Goal: Task Accomplishment & Management: Manage account settings

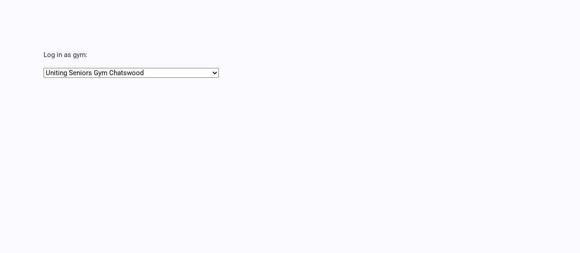
click at [109, 71] on select "Uniting Seniors Gym Chatswood Uniting Seniors Gym [GEOGRAPHIC_DATA]" at bounding box center [131, 73] width 175 height 10
select select "https://app.clubworx.com/head_office/masquerades/6922"
click at [44, 68] on select "Uniting Seniors Gym Chatswood Uniting Seniors Gym Lilyfield" at bounding box center [131, 73] width 175 height 10
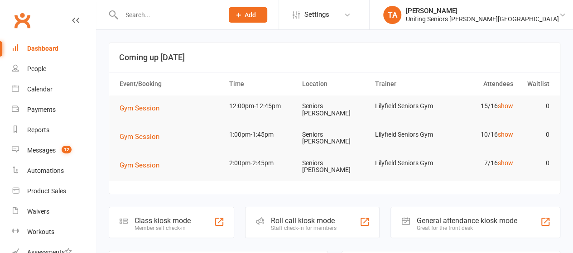
drag, startPoint x: 155, startPoint y: 24, endPoint x: 147, endPoint y: 18, distance: 9.7
paste input "579 Darling Street Rozelle NSW 2039 2nd November 2023 Dr. Caroline Harrison Re:…"
type input "579 Darling Street Rozelle NSW 2039 2nd November 2023 Dr. Caroline Harrison Re:…"
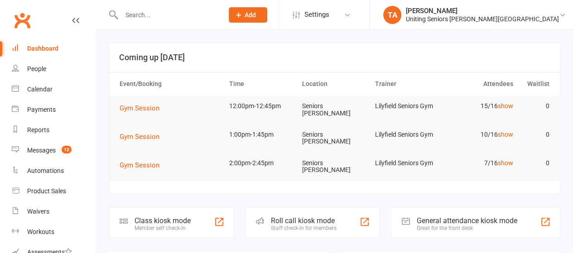
click at [192, 16] on input "text" at bounding box center [168, 15] width 98 height 13
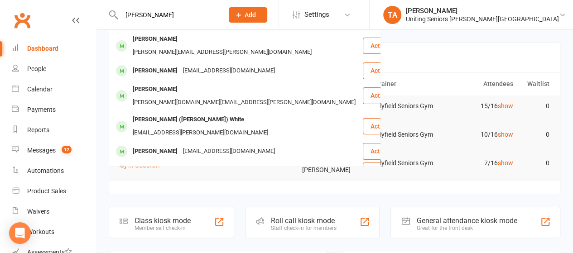
type input "peter"
click at [189, 64] on div "peterivanoff38@gmail.com" at bounding box center [228, 70] width 97 height 13
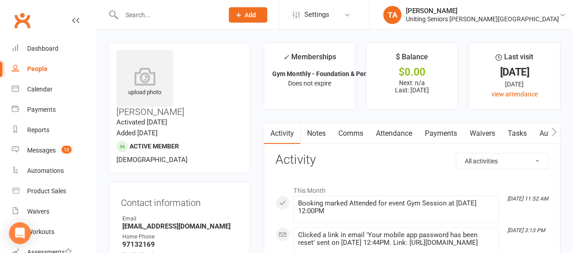
click at [556, 134] on icon "button" at bounding box center [554, 132] width 5 height 10
click at [557, 131] on icon "button" at bounding box center [554, 131] width 5 height 9
click at [483, 129] on link "Mobile App" at bounding box center [477, 133] width 49 height 21
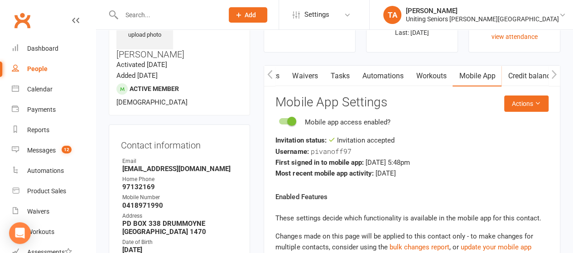
scroll to position [58, 0]
click at [38, 92] on div "Calendar" at bounding box center [39, 89] width 25 height 7
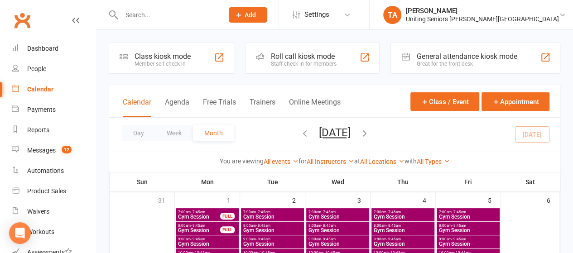
click at [147, 15] on input "text" at bounding box center [168, 15] width 98 height 13
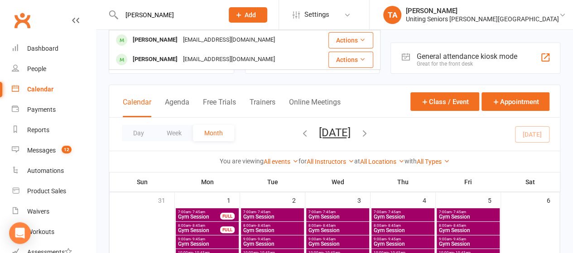
type input "gordon doe"
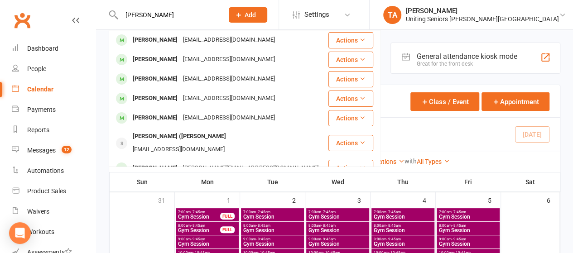
click at [180, 44] on div "the_does@bigpond.com" at bounding box center [228, 40] width 97 height 13
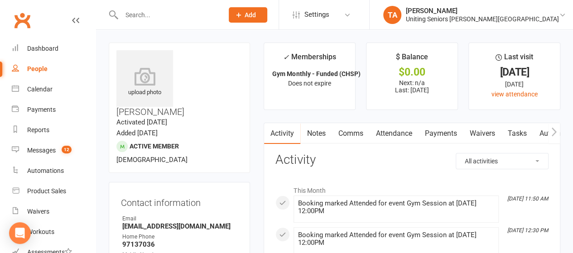
click at [555, 131] on icon "button" at bounding box center [554, 131] width 5 height 9
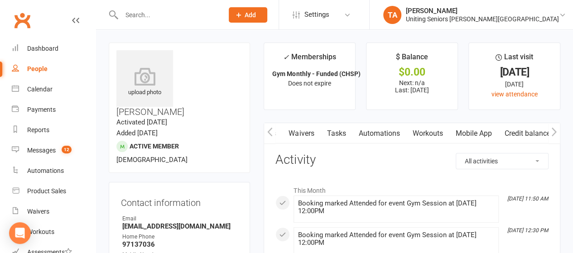
scroll to position [0, 180]
click at [485, 131] on link "Mobile App" at bounding box center [477, 133] width 49 height 21
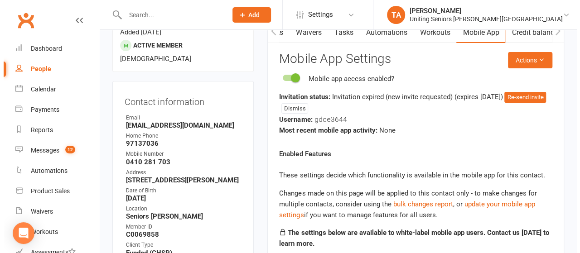
scroll to position [102, 0]
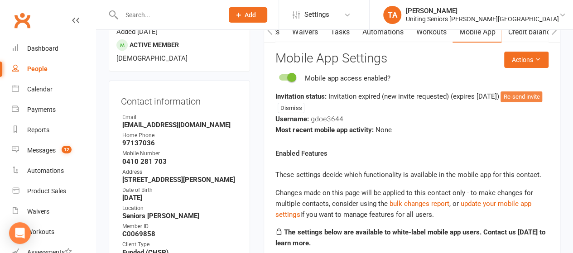
click at [501, 102] on button "Re-send invite" at bounding box center [522, 97] width 42 height 11
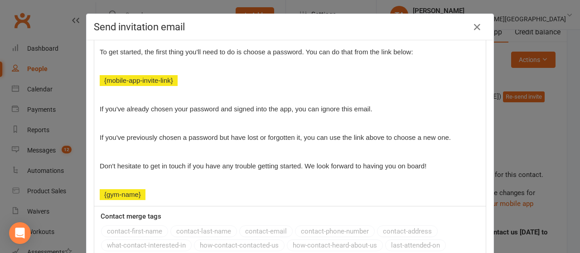
scroll to position [227, 0]
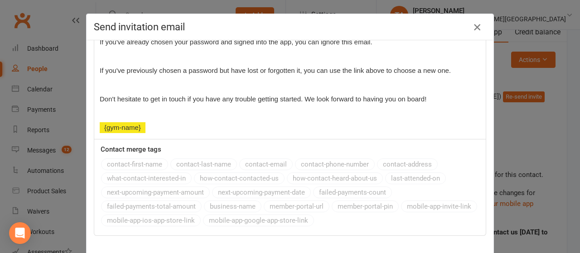
click at [475, 26] on icon "button" at bounding box center [477, 27] width 11 height 11
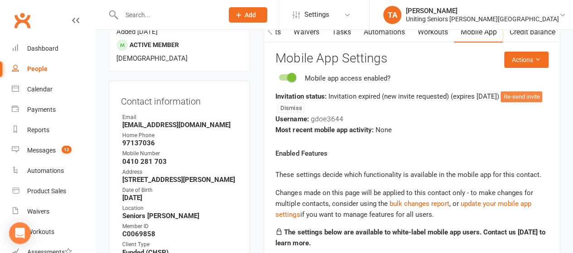
click at [501, 102] on button "Re-send invite" at bounding box center [522, 97] width 42 height 11
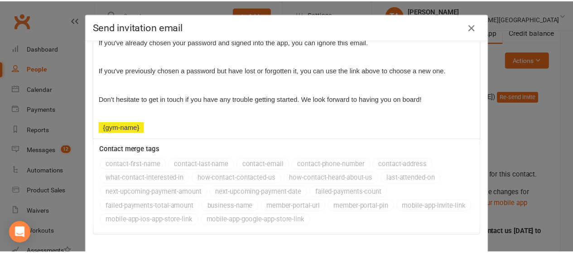
scroll to position [46, 0]
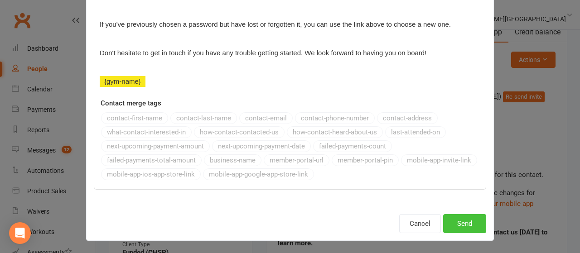
click at [468, 221] on button "Send" at bounding box center [464, 223] width 43 height 19
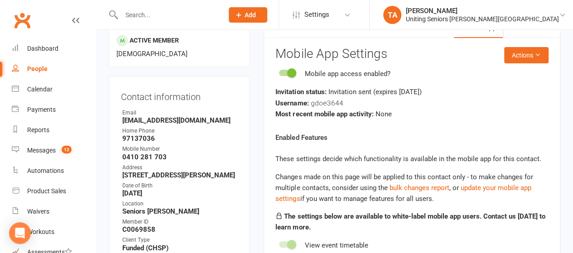
scroll to position [96, 0]
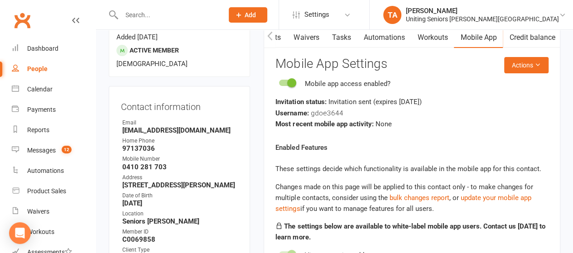
click at [276, 113] on strong "Username:" at bounding box center [292, 113] width 33 height 8
drag, startPoint x: 276, startPoint y: 111, endPoint x: 344, endPoint y: 114, distance: 67.1
click at [344, 114] on div "Username: gdoe3644" at bounding box center [412, 112] width 273 height 11
copy div "Username: gdoe3644"
click at [163, 12] on input "text" at bounding box center [168, 15] width 98 height 13
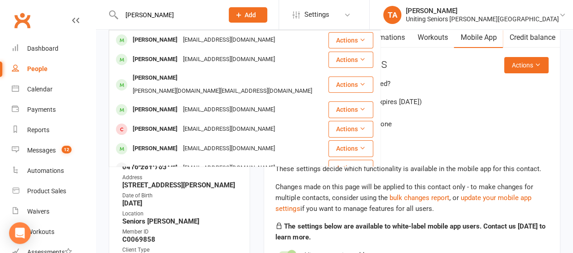
type input "ellen moore"
click at [166, 37] on div "Ellen Moore" at bounding box center [155, 40] width 50 height 13
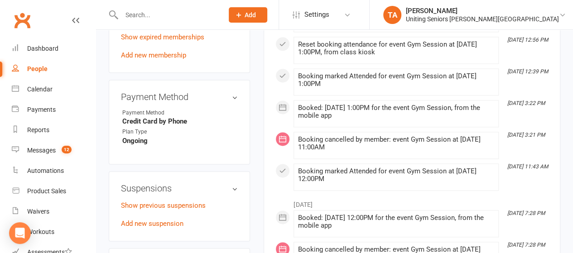
scroll to position [573, 0]
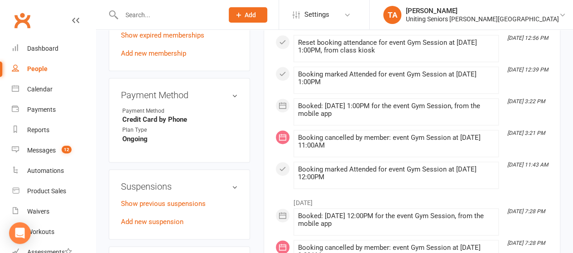
click at [171, 13] on input "text" at bounding box center [168, 15] width 98 height 13
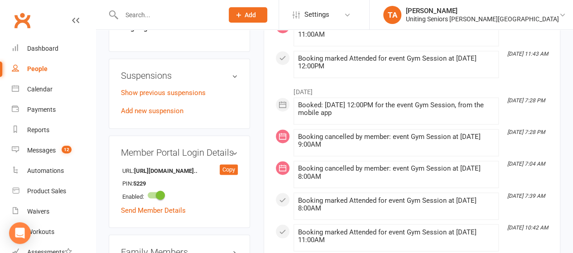
scroll to position [685, 0]
click at [160, 106] on link "Add new suspension" at bounding box center [152, 110] width 63 height 8
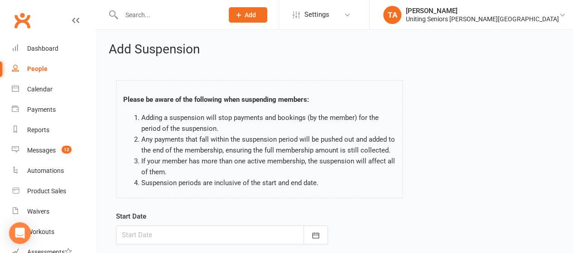
scroll to position [57, 0]
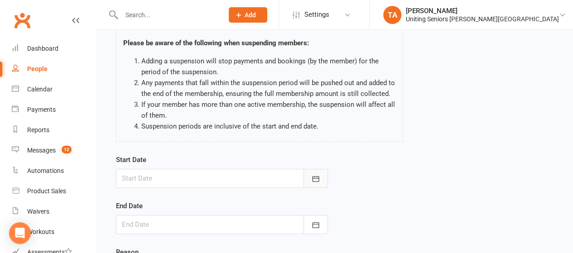
click at [320, 179] on button "button" at bounding box center [316, 178] width 24 height 19
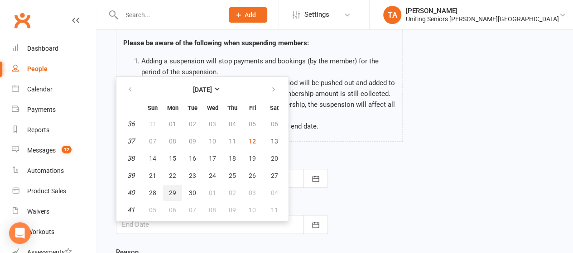
click at [169, 193] on span "29" at bounding box center [172, 192] width 7 height 7
type input "29 Sep 2025"
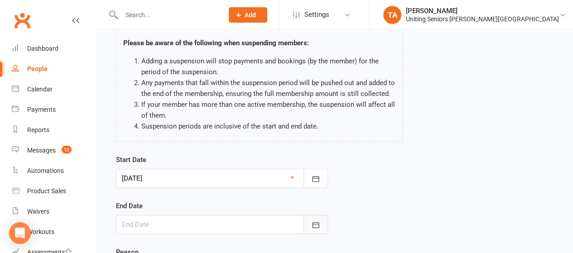
click at [314, 223] on icon "button" at bounding box center [315, 225] width 9 height 9
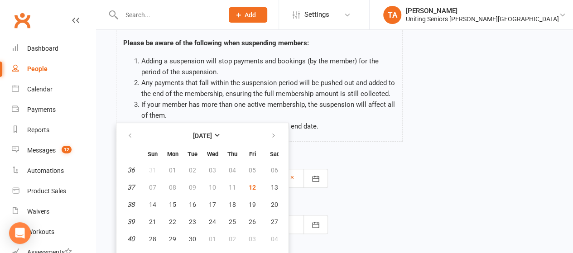
scroll to position [68, 0]
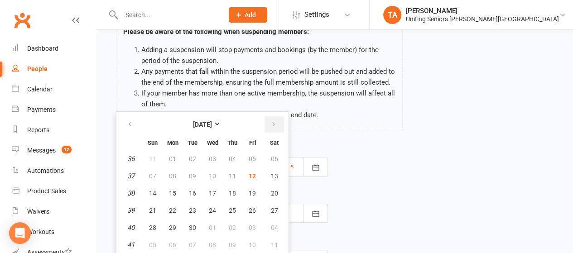
click at [273, 123] on icon "button" at bounding box center [274, 124] width 6 height 7
click at [230, 205] on button "23" at bounding box center [232, 211] width 19 height 16
type input "23 Oct 2025"
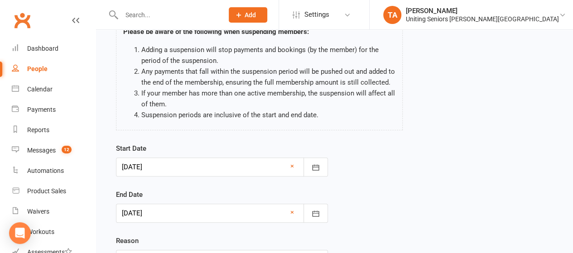
click at [383, 188] on div "Start Date 29 Sep 2025 September 2025 Sun Mon Tue Wed Thu Fri Sat 36 31 01 02 0…" at bounding box center [334, 212] width 451 height 139
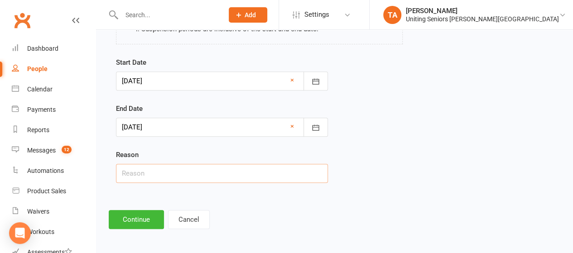
click at [242, 177] on input "text" at bounding box center [222, 173] width 212 height 19
type input "Holiday"
click at [227, 212] on footer "Continue Cancel" at bounding box center [335, 219] width 452 height 19
click at [130, 219] on button "Continue" at bounding box center [136, 219] width 55 height 19
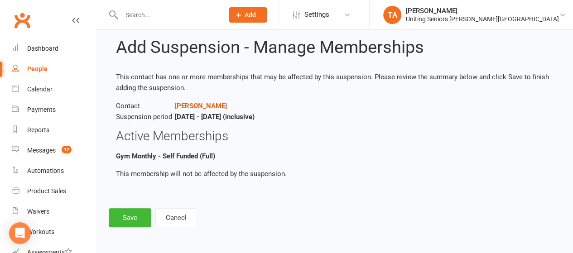
scroll to position [0, 0]
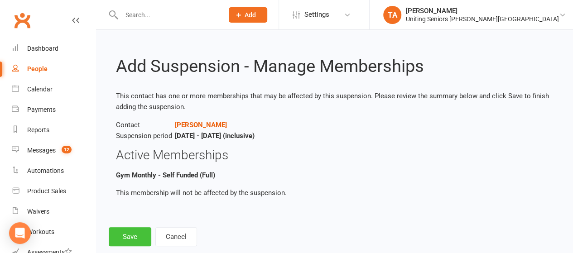
click at [139, 235] on button "Save" at bounding box center [130, 236] width 43 height 19
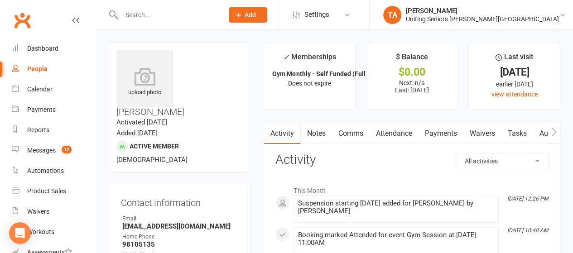
click at [217, 17] on input "text" at bounding box center [168, 15] width 98 height 13
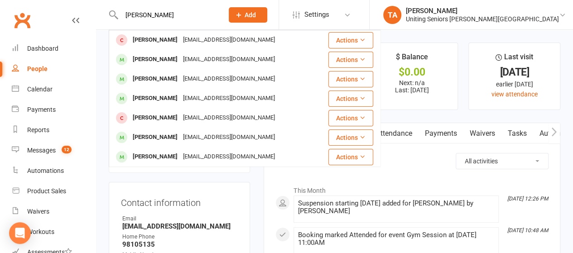
type input "gillian burrell"
click at [216, 46] on div "09rozelle@gmail.com" at bounding box center [228, 40] width 97 height 13
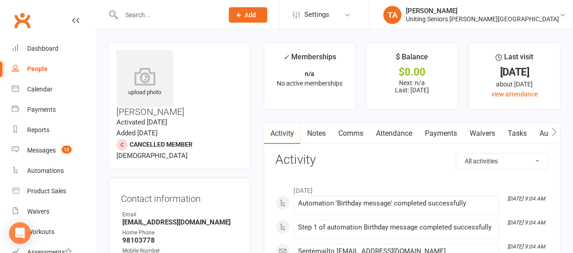
click at [192, 10] on input "text" at bounding box center [168, 15] width 98 height 13
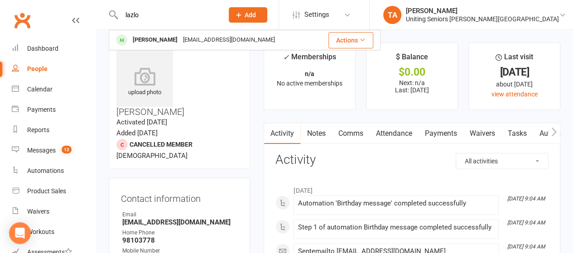
type input "lazlo"
click at [194, 39] on div "laszlom@optusnet.com.au" at bounding box center [228, 40] width 97 height 13
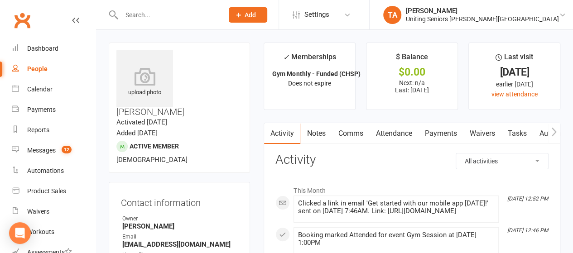
click at [558, 137] on button "button" at bounding box center [554, 133] width 11 height 20
click at [559, 128] on button "button" at bounding box center [554, 133] width 11 height 20
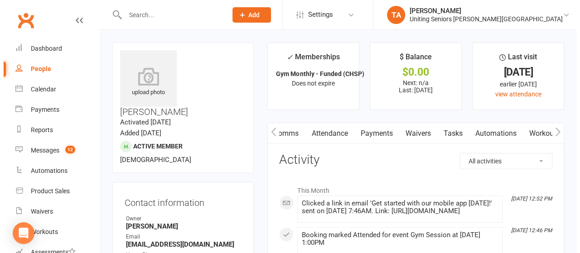
scroll to position [0, 180]
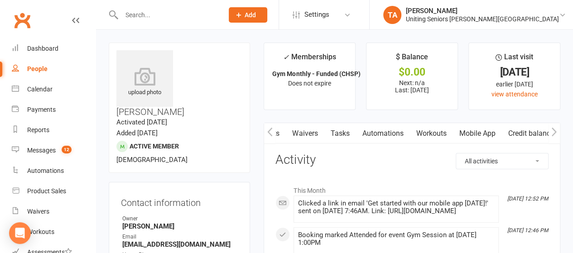
click at [481, 141] on link "Mobile App" at bounding box center [477, 133] width 49 height 21
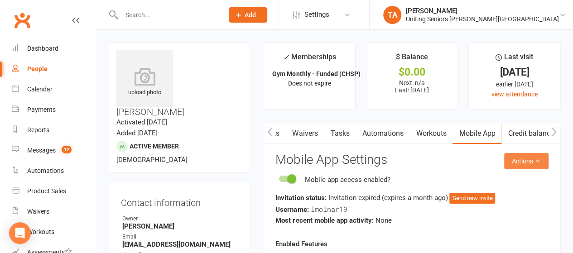
click at [518, 155] on button "Actions" at bounding box center [526, 161] width 44 height 16
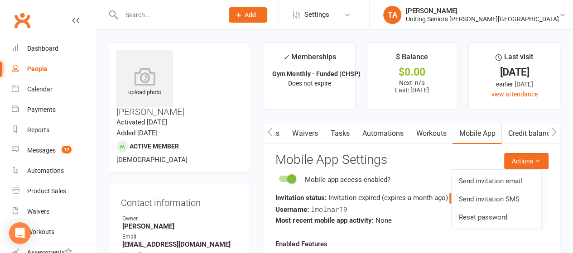
click at [501, 185] on link "Send invitation email" at bounding box center [497, 181] width 90 height 18
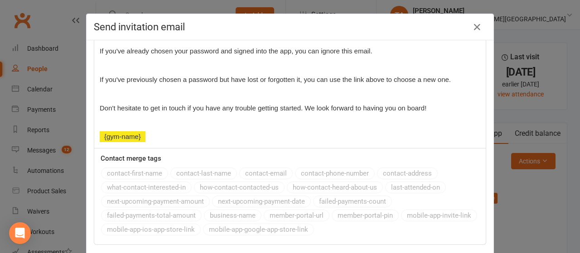
scroll to position [227, 0]
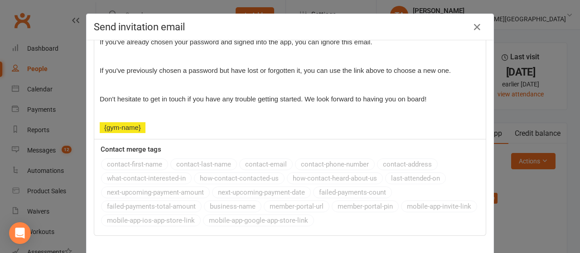
click at [477, 204] on div "Message subject Get started with our mobile app today! Message Font size U H1 H…" at bounding box center [290, 146] width 407 height 213
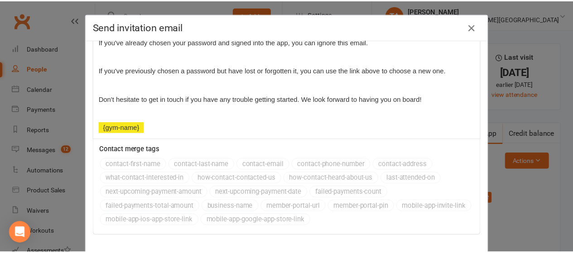
scroll to position [46, 0]
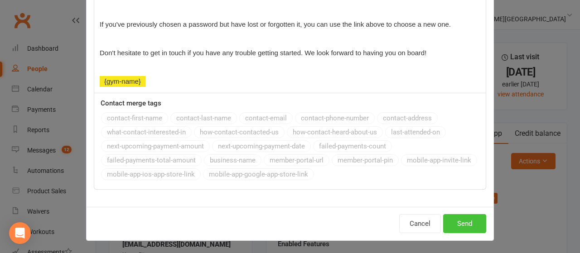
click at [453, 230] on button "Send" at bounding box center [464, 223] width 43 height 19
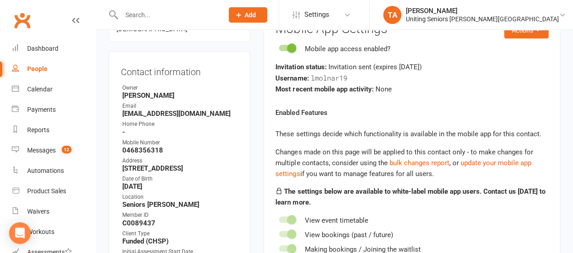
scroll to position [0, 0]
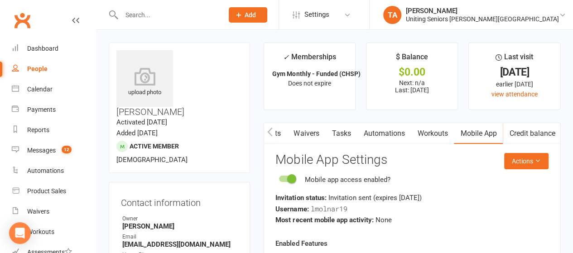
click at [270, 127] on icon "button" at bounding box center [269, 132] width 5 height 10
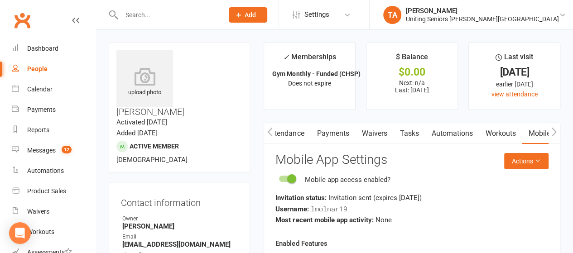
click at [270, 127] on icon "button" at bounding box center [269, 132] width 5 height 10
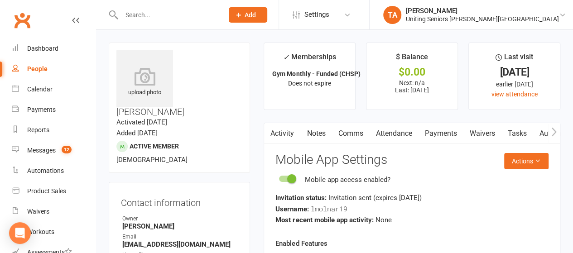
click at [271, 134] on icon "button" at bounding box center [269, 131] width 5 height 9
click at [280, 133] on link "Activity" at bounding box center [282, 133] width 36 height 21
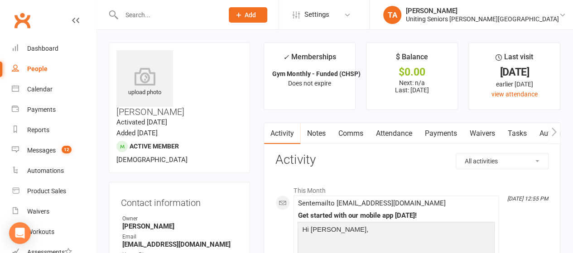
click at [135, 16] on input "text" at bounding box center [168, 15] width 98 height 13
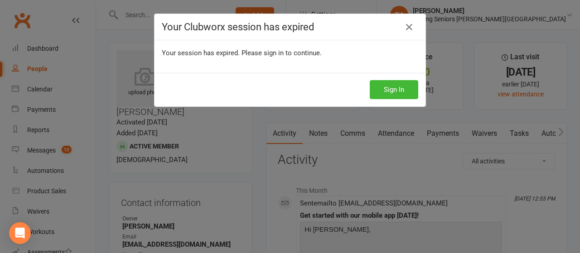
click at [404, 32] on icon at bounding box center [409, 27] width 11 height 11
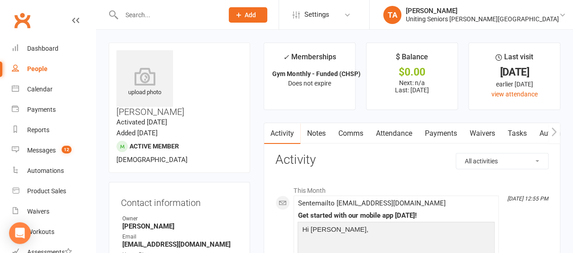
click at [152, 20] on input "text" at bounding box center [168, 15] width 98 height 13
type input "g"
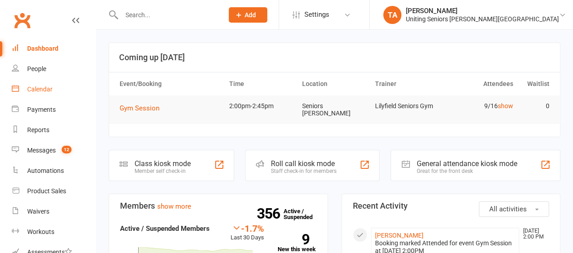
click at [49, 89] on div "Calendar" at bounding box center [39, 89] width 25 height 7
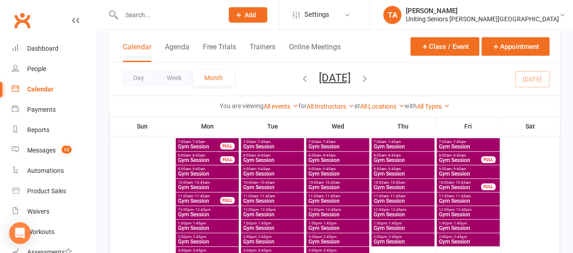
scroll to position [348, 0]
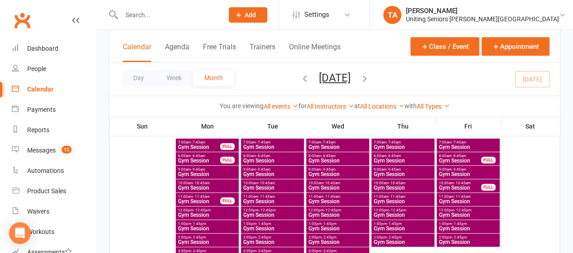
click at [267, 240] on span "Gym Session" at bounding box center [272, 242] width 59 height 5
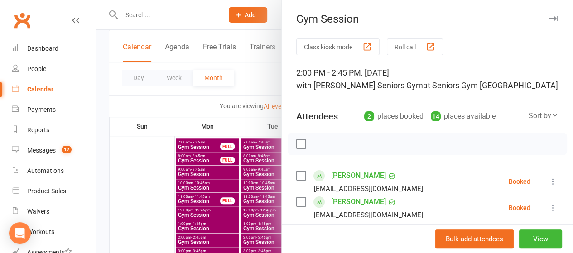
scroll to position [158, 0]
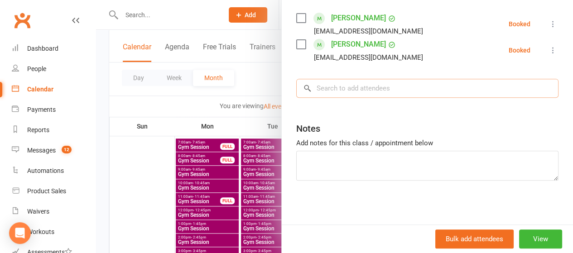
click at [353, 86] on input "search" at bounding box center [427, 88] width 262 height 19
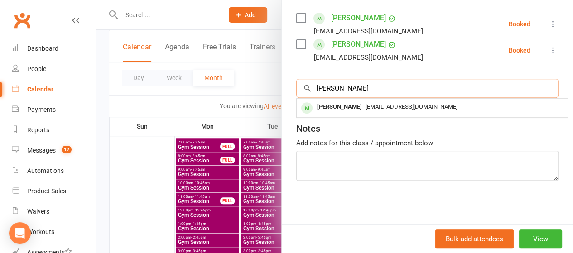
type input "[PERSON_NAME]"
click at [366, 108] on span "[EMAIL_ADDRESS][DOMAIN_NAME]" at bounding box center [412, 106] width 92 height 7
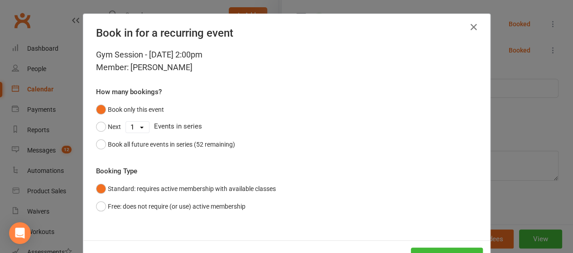
scroll to position [34, 0]
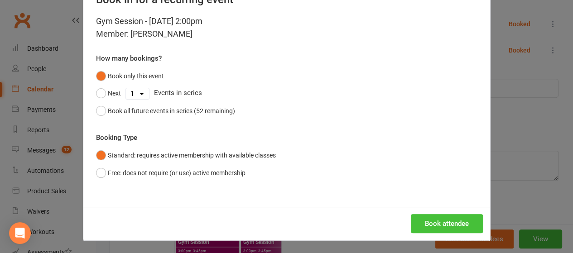
click at [426, 224] on button "Book attendee" at bounding box center [447, 223] width 72 height 19
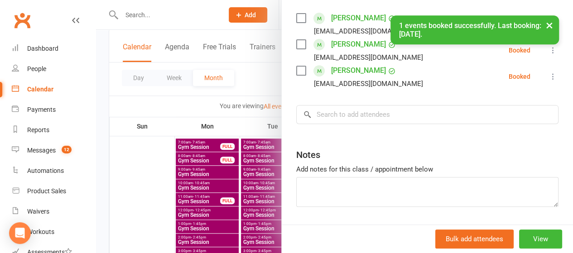
click at [264, 87] on div at bounding box center [334, 126] width 477 height 253
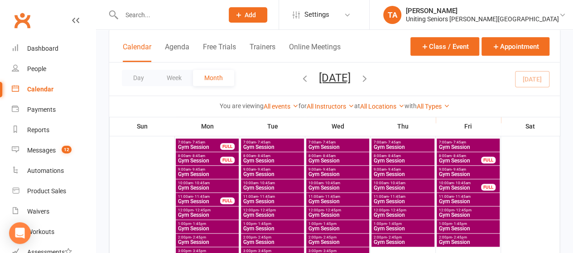
click at [402, 236] on span "2:00pm - 2:45pm" at bounding box center [402, 238] width 59 height 4
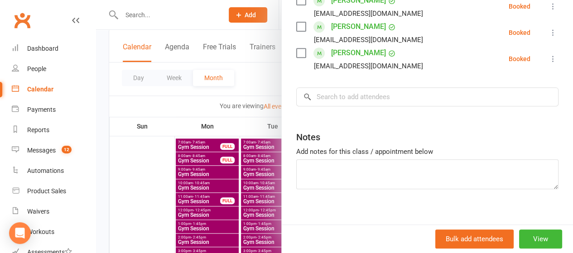
scroll to position [184, 0]
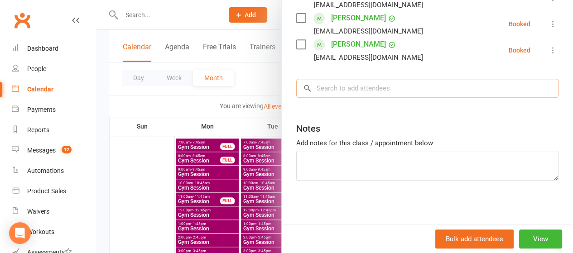
click at [351, 88] on input "search" at bounding box center [427, 88] width 262 height 19
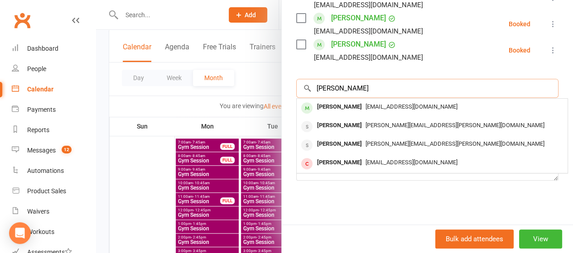
type input "[PERSON_NAME]"
click at [366, 108] on span "[EMAIL_ADDRESS][DOMAIN_NAME]" at bounding box center [412, 106] width 92 height 7
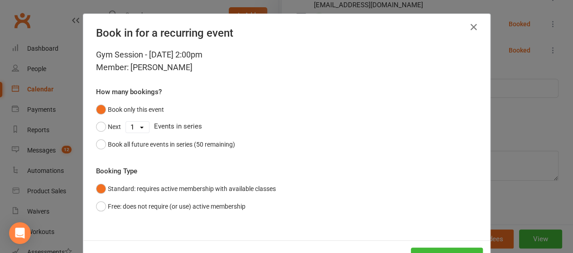
scroll to position [34, 0]
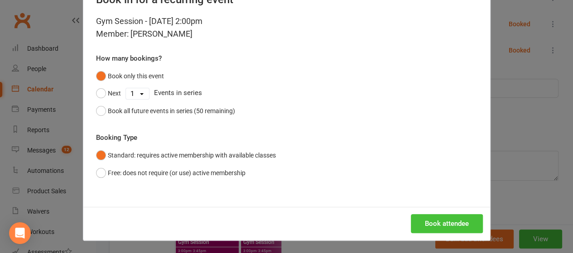
click at [439, 222] on button "Book attendee" at bounding box center [447, 223] width 72 height 19
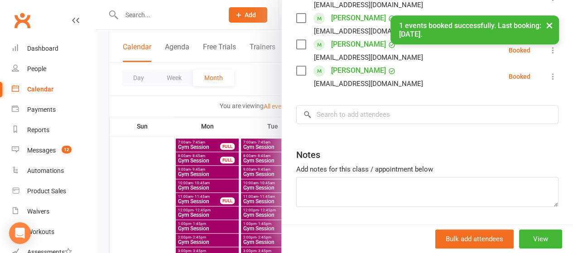
click at [256, 71] on div at bounding box center [334, 126] width 477 height 253
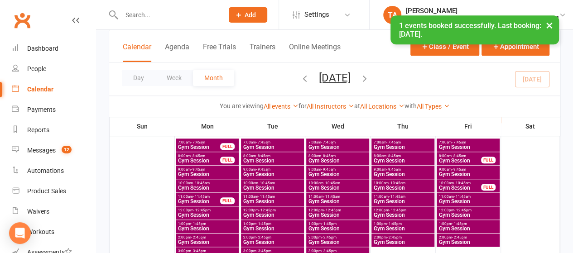
click at [231, 15] on div "× 1 events booked successfully. Last booking: [DATE]." at bounding box center [280, 15] width 561 height 0
click at [179, 13] on input "text" at bounding box center [168, 15] width 98 height 13
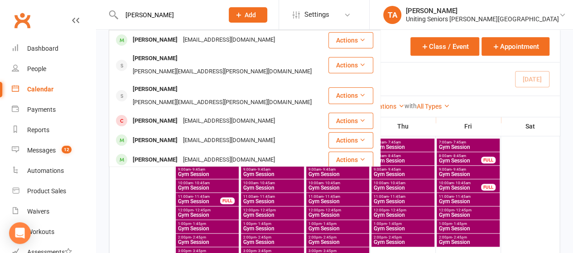
type input "[PERSON_NAME]"
click at [180, 42] on div "[EMAIL_ADDRESS][DOMAIN_NAME]" at bounding box center [228, 40] width 97 height 13
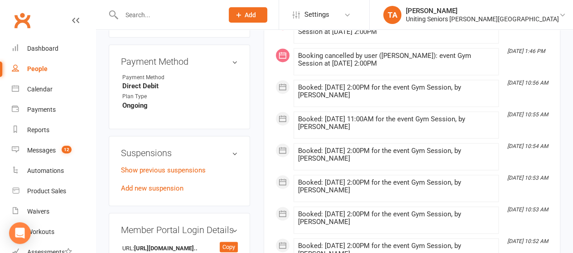
scroll to position [607, 0]
click at [147, 184] on link "Add new suspension" at bounding box center [152, 188] width 63 height 8
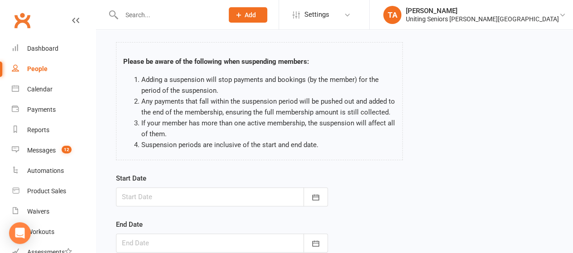
scroll to position [48, 0]
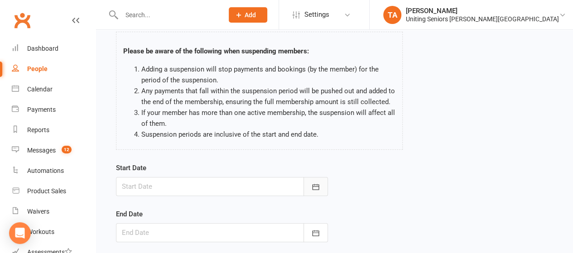
click at [313, 189] on icon "button" at bounding box center [315, 187] width 7 height 6
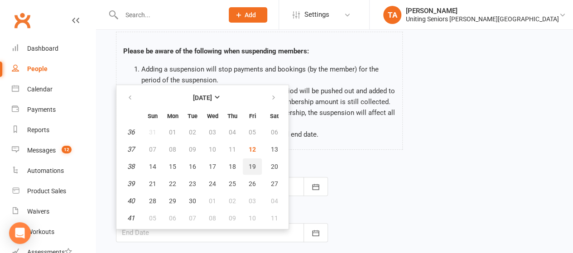
click at [250, 165] on span "19" at bounding box center [252, 166] width 7 height 7
type input "[DATE]"
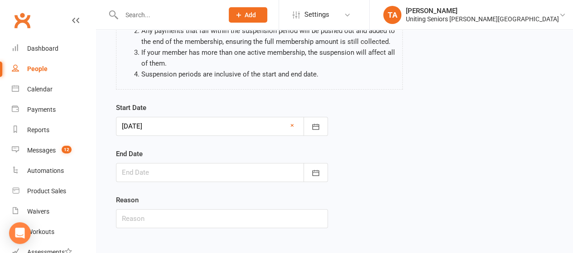
scroll to position [110, 0]
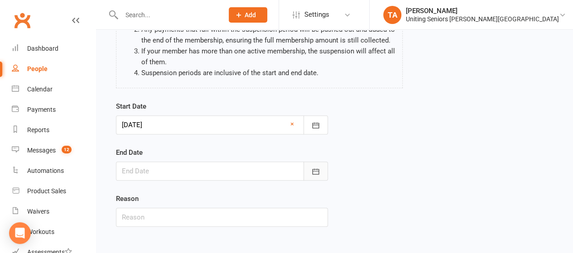
click at [320, 168] on button "button" at bounding box center [316, 171] width 24 height 19
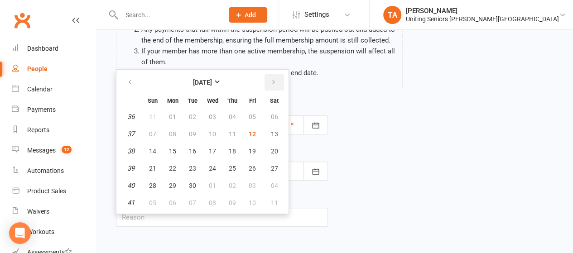
click at [276, 82] on icon "button" at bounding box center [274, 82] width 6 height 7
click at [250, 167] on span "24" at bounding box center [252, 168] width 7 height 7
type input "[DATE]"
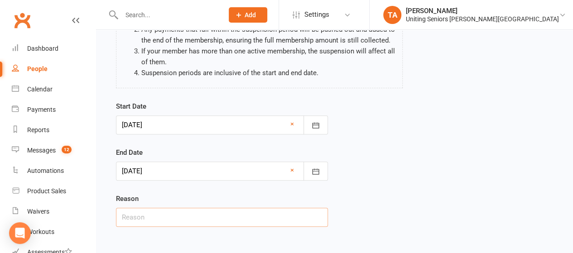
click at [282, 216] on input "text" at bounding box center [222, 217] width 212 height 19
type input "Holiday"
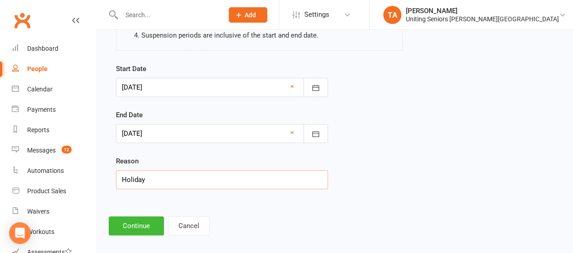
scroll to position [148, 0]
click at [142, 223] on button "Continue" at bounding box center [136, 225] width 55 height 19
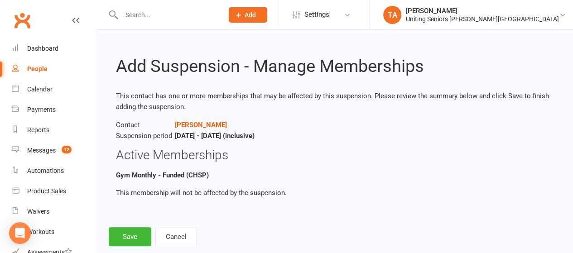
scroll to position [18, 0]
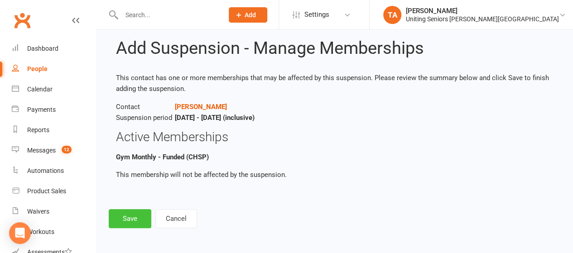
click at [138, 216] on button "Save" at bounding box center [130, 218] width 43 height 19
